Goal: Information Seeking & Learning: Understand process/instructions

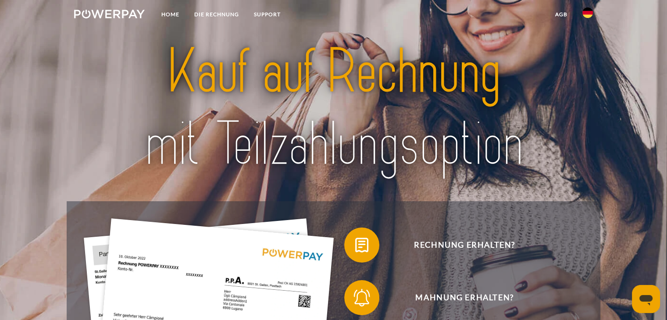
click at [585, 11] on img at bounding box center [587, 12] width 11 height 11
click at [587, 81] on img at bounding box center [587, 86] width 11 height 11
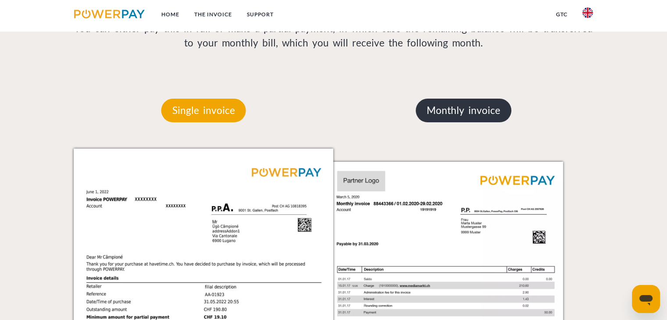
scroll to position [745, 0]
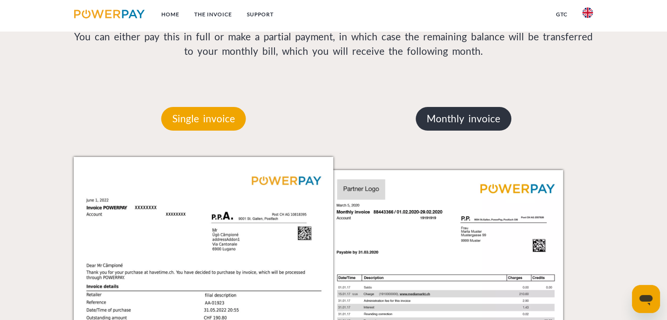
click at [472, 118] on p "Monthly invoice" at bounding box center [463, 119] width 96 height 24
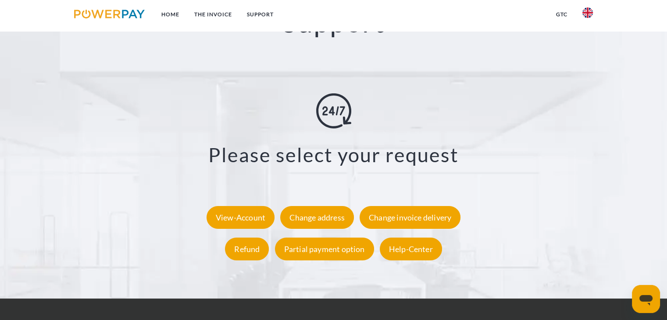
scroll to position [1621, 0]
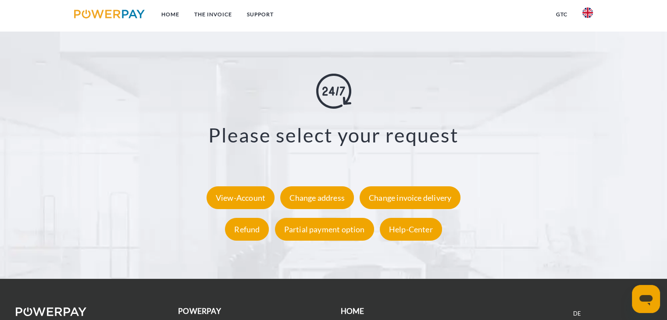
scroll to position [1646, 0]
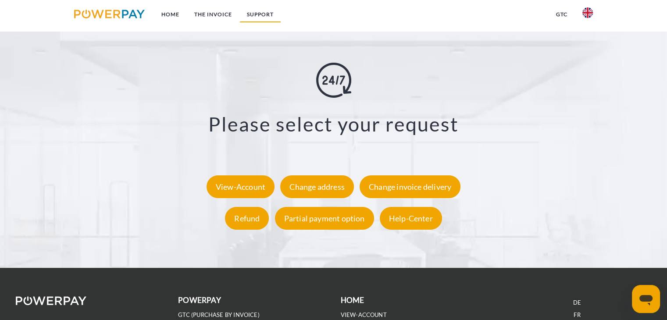
click at [267, 11] on link "Support" at bounding box center [260, 15] width 42 height 16
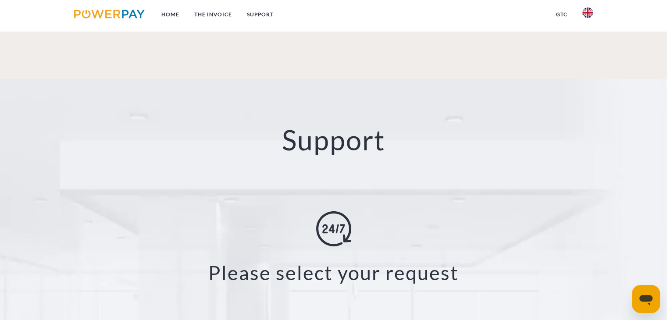
scroll to position [1513, 0]
